Goal: Information Seeking & Learning: Learn about a topic

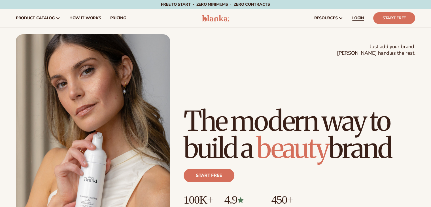
click at [358, 18] on span "LOGIN" at bounding box center [359, 18] width 12 height 5
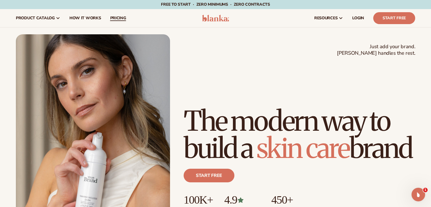
click at [119, 21] on link "pricing" at bounding box center [118, 18] width 25 height 18
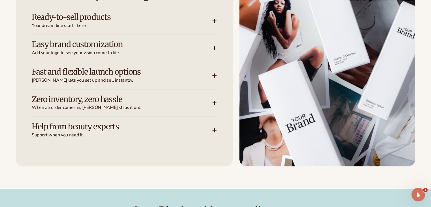
scroll to position [794, 0]
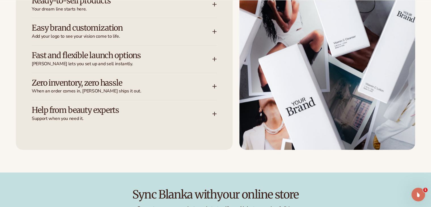
click at [216, 32] on icon at bounding box center [214, 31] width 5 height 5
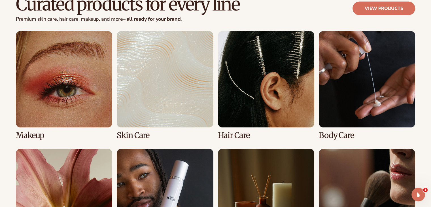
scroll to position [1106, 0]
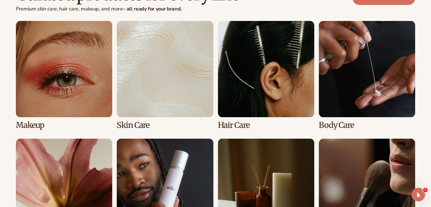
click at [261, 99] on link "3 / 8" at bounding box center [266, 75] width 96 height 109
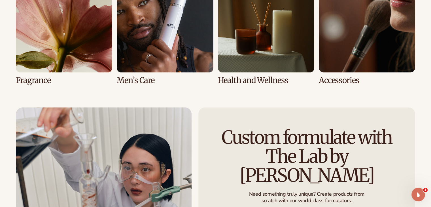
scroll to position [1276, 0]
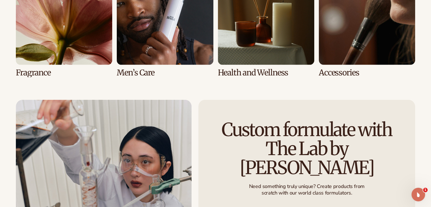
click at [154, 44] on link "6 / 8" at bounding box center [165, 23] width 96 height 109
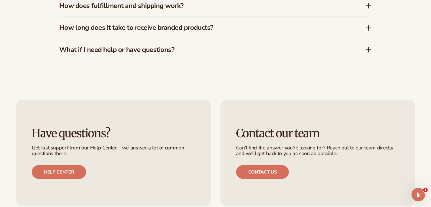
scroll to position [987, 0]
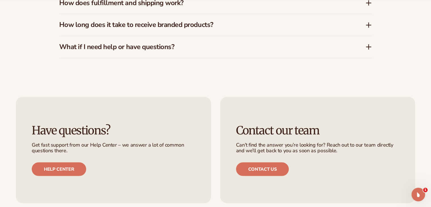
click at [113, 26] on h3 "How long does it take to receive branded products?" at bounding box center [203, 25] width 289 height 8
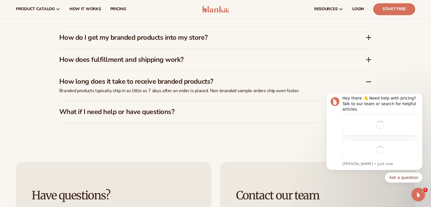
scroll to position [0, 0]
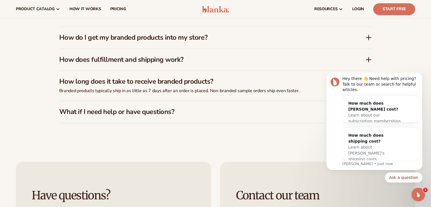
click at [176, 59] on h3 "How does fulfillment and shipping work?" at bounding box center [203, 60] width 289 height 8
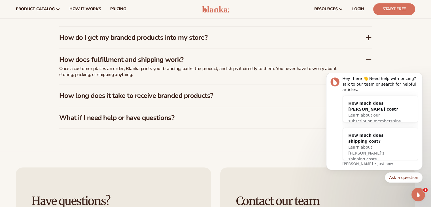
click at [151, 35] on h3 "How do I get my branded products into my store?" at bounding box center [203, 37] width 289 height 8
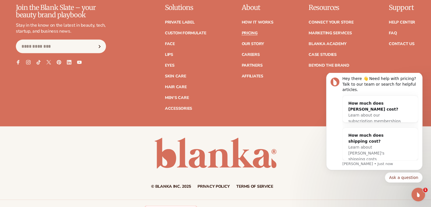
scroll to position [1242, 0]
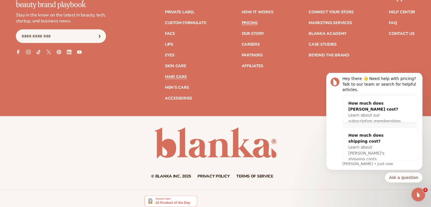
click at [178, 75] on link "Hair Care" at bounding box center [176, 77] width 22 height 4
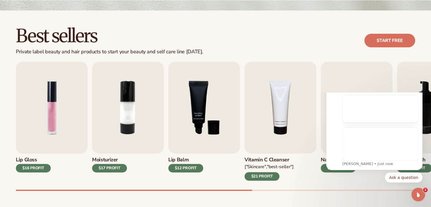
click at [178, 74] on img "3 / 9" at bounding box center [204, 108] width 72 height 92
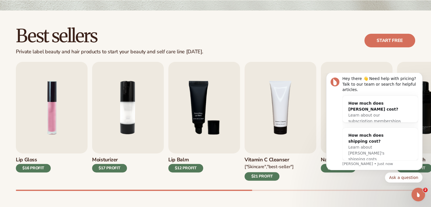
click at [179, 170] on div "$12 PROFIT" at bounding box center [185, 168] width 35 height 9
click at [390, 41] on link "Start free" at bounding box center [390, 41] width 51 height 14
